Goal: Find specific page/section: Find specific page/section

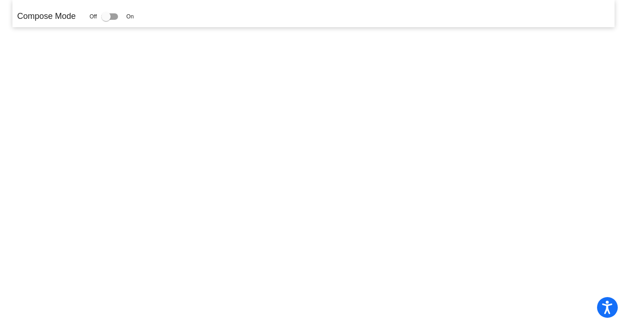
click at [118, 18] on div at bounding box center [109, 16] width 17 height 6
click at [106, 20] on input "checkbox" at bounding box center [106, 20] width 0 height 0
click at [118, 16] on div at bounding box center [109, 16] width 17 height 6
click at [106, 20] on input "checkbox" at bounding box center [106, 20] width 0 height 0
click at [114, 12] on label at bounding box center [111, 16] width 20 height 11
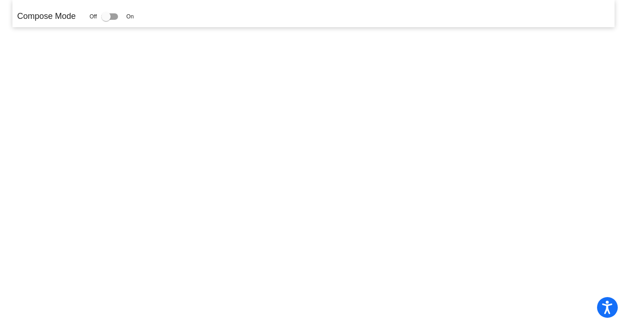
click at [115, 12] on label at bounding box center [111, 16] width 20 height 11
click at [106, 20] on input "checkbox" at bounding box center [106, 20] width 0 height 0
checkbox input "true"
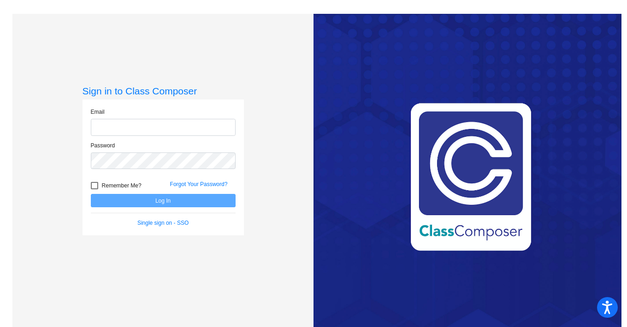
type input "[EMAIL_ADDRESS][DOMAIN_NAME]"
click at [190, 204] on button "Log In" at bounding box center [163, 200] width 145 height 13
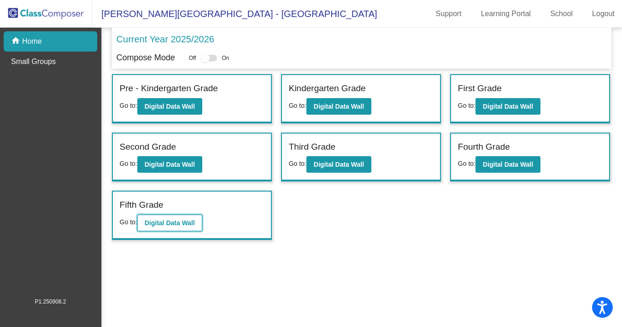
click at [172, 218] on button "Digital Data Wall" at bounding box center [169, 223] width 65 height 17
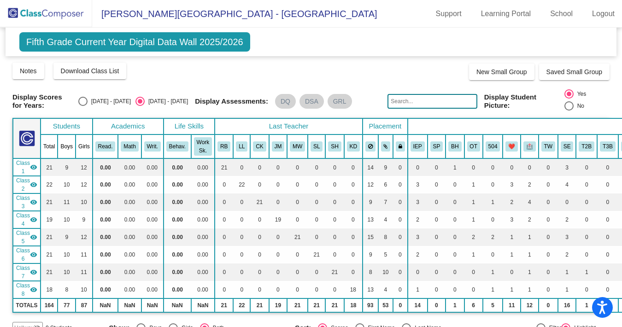
click at [124, 99] on div "[DATE] - [DATE]" at bounding box center [109, 101] width 43 height 8
click at [83, 106] on input "[DATE] - [DATE]" at bounding box center [83, 106] width 0 height 0
radio input "true"
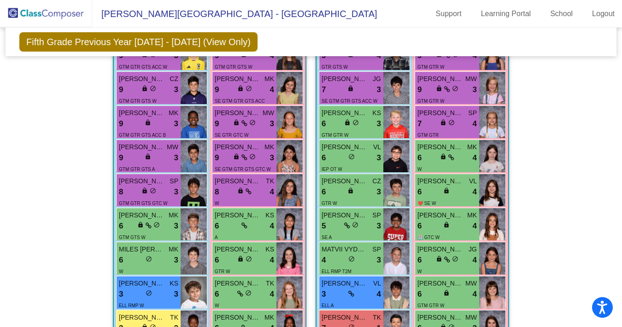
scroll to position [337, 0]
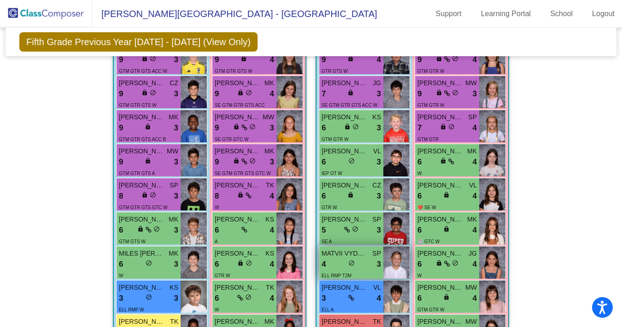
click at [361, 267] on div "4 lock do_not_disturb_alt 3" at bounding box center [351, 265] width 59 height 12
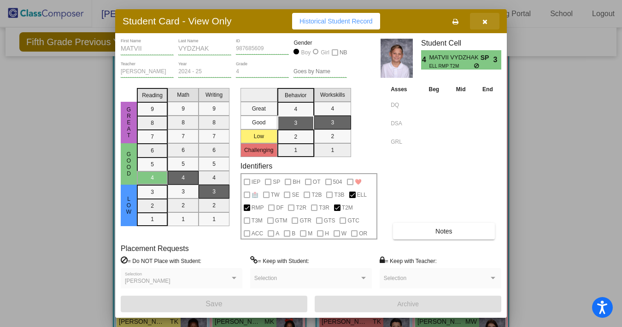
click at [487, 28] on button "button" at bounding box center [485, 21] width 30 height 17
